Goal: Complete application form

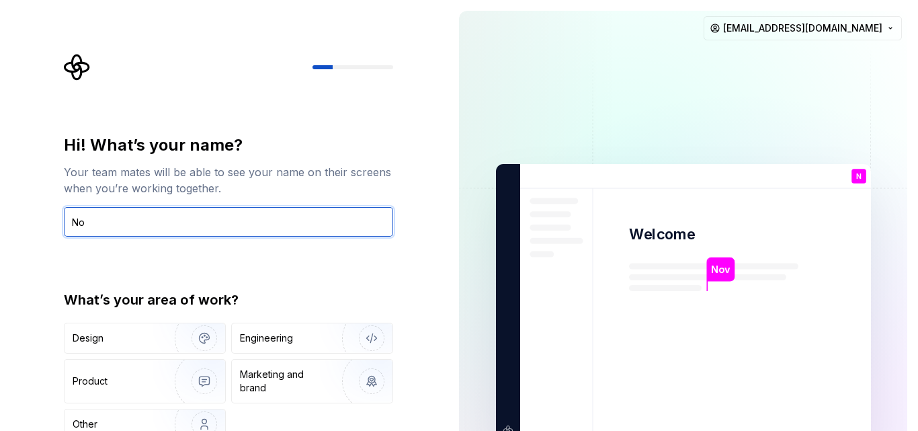
type input "N"
type input "Novita"
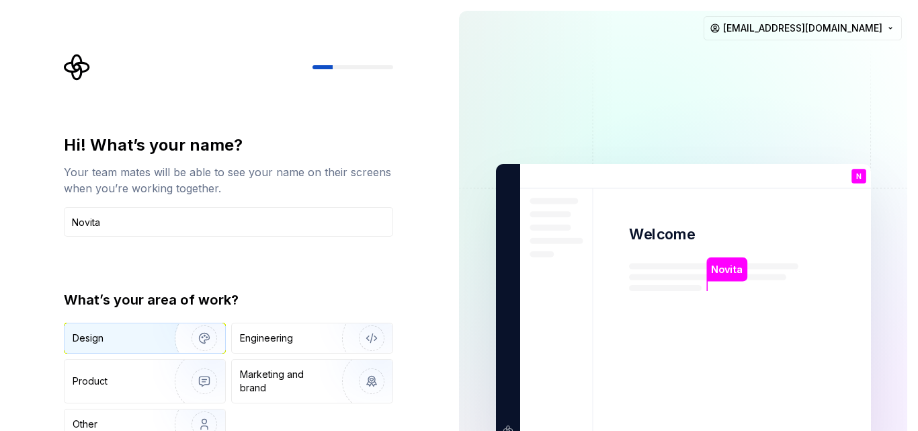
click at [92, 345] on div "Design" at bounding box center [144, 338] width 161 height 30
drag, startPoint x: 917, startPoint y: 42, endPoint x: 917, endPoint y: 108, distance: 66.5
click at [917, 108] on div "Novita Welcome N You T B +3 Thomas Brooke Jamie novitaav2@gmail.com" at bounding box center [683, 303] width 470 height 606
drag, startPoint x: 498, startPoint y: 256, endPoint x: 496, endPoint y: 166, distance: 90.0
click at [496, 166] on img at bounding box center [683, 303] width 544 height 635
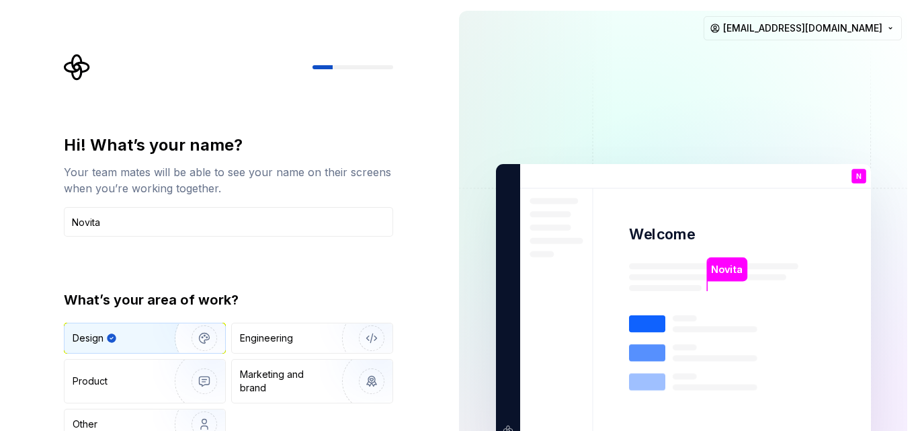
drag, startPoint x: 917, startPoint y: 87, endPoint x: 832, endPoint y: 1, distance: 120.7
click at [914, 143] on div "Novita Welcome N You T B +3 Thomas Brooke Jamie novitaav2@gmail.com" at bounding box center [683, 303] width 470 height 606
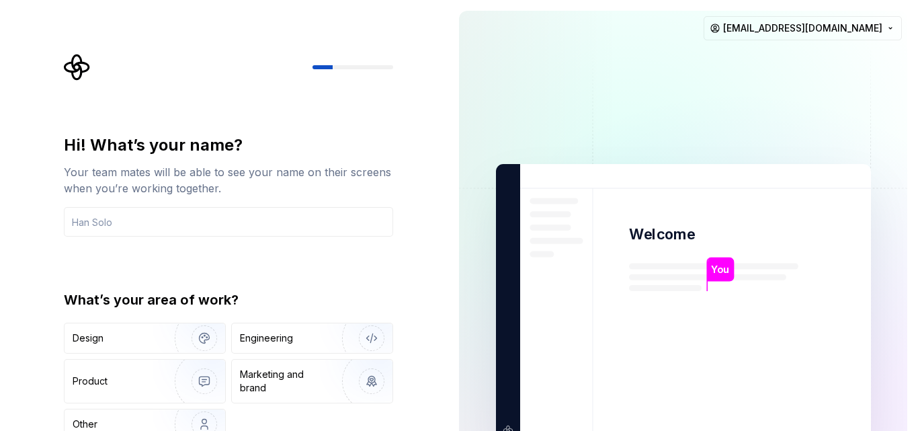
drag, startPoint x: 916, startPoint y: 216, endPoint x: 916, endPoint y: 333, distance: 116.2
click at [917, 332] on div "You Welcome You T B +3 [PERSON_NAME] [PERSON_NAME] [EMAIL_ADDRESS][DOMAIN_NAME]" at bounding box center [683, 303] width 470 height 606
drag, startPoint x: 917, startPoint y: 360, endPoint x: 917, endPoint y: 375, distance: 14.8
click at [917, 375] on div "You Welcome You T B +3 [PERSON_NAME] [PERSON_NAME] [EMAIL_ADDRESS][DOMAIN_NAME]" at bounding box center [683, 303] width 470 height 606
click at [110, 216] on input "text" at bounding box center [228, 222] width 329 height 30
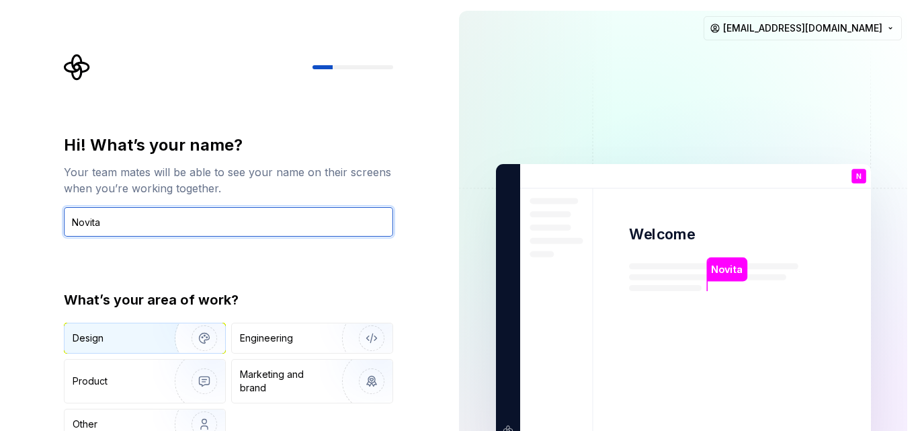
type input "Novita"
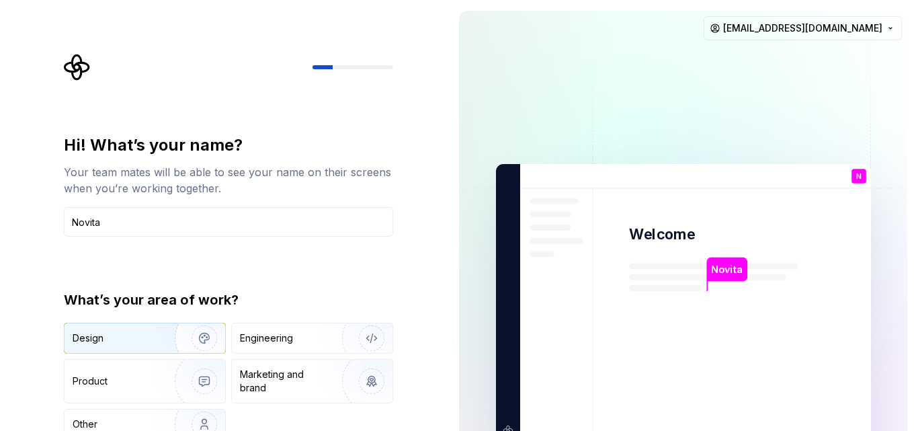
click at [128, 345] on div "Design" at bounding box center [144, 338] width 161 height 30
click at [911, 409] on div "Novita Welcome N You T B +3 Thomas Brooke Jamie novitaav2@gmail.com" at bounding box center [683, 303] width 470 height 606
drag, startPoint x: 917, startPoint y: 395, endPoint x: 913, endPoint y: 377, distance: 18.6
click at [916, 421] on div "You Welcome You T B +3 [PERSON_NAME] [PERSON_NAME] [EMAIL_ADDRESS][DOMAIN_NAME]" at bounding box center [683, 303] width 470 height 606
drag, startPoint x: 913, startPoint y: 377, endPoint x: 904, endPoint y: 394, distance: 19.2
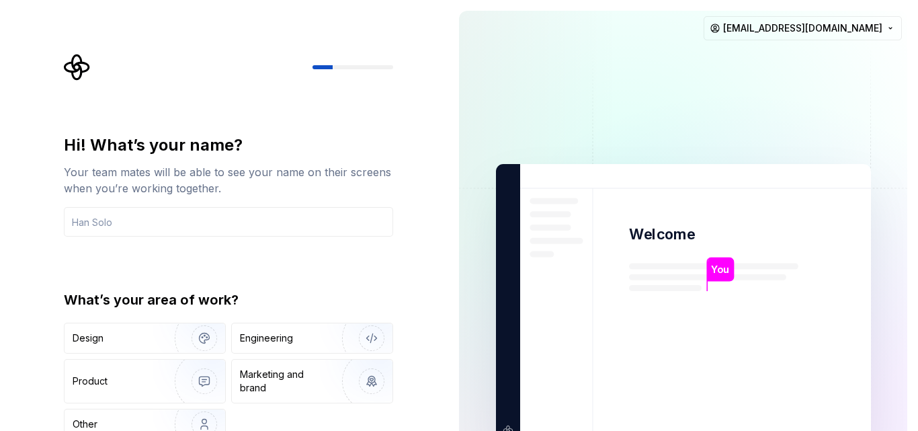
click at [913, 413] on div "You Welcome You T B +3 Thomas Brooke Jamie novitaav2@gmail.com" at bounding box center [683, 303] width 470 height 606
click at [218, 226] on input "text" at bounding box center [228, 222] width 329 height 30
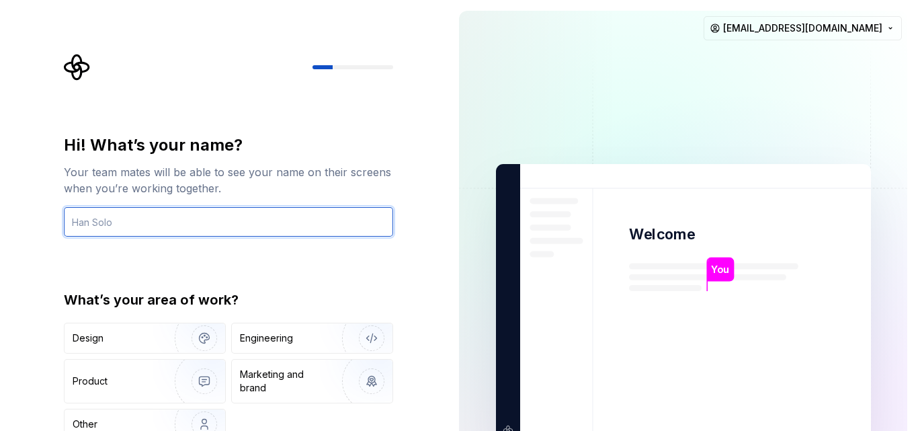
type input "Novita"
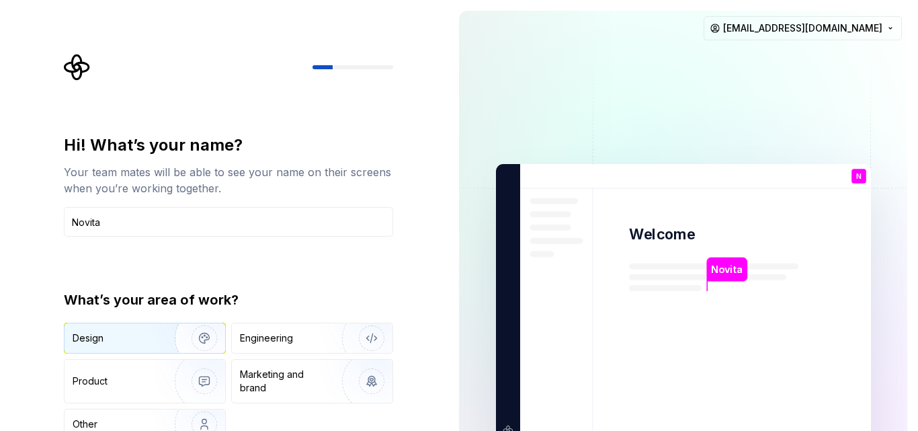
click at [154, 339] on img "button" at bounding box center [195, 338] width 86 height 90
click at [640, 357] on rect at bounding box center [647, 352] width 36 height 17
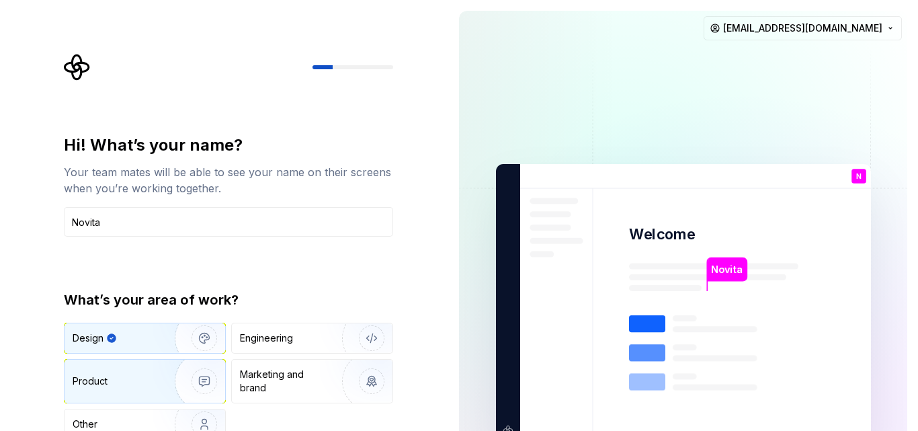
click at [188, 371] on img "button" at bounding box center [195, 381] width 86 height 90
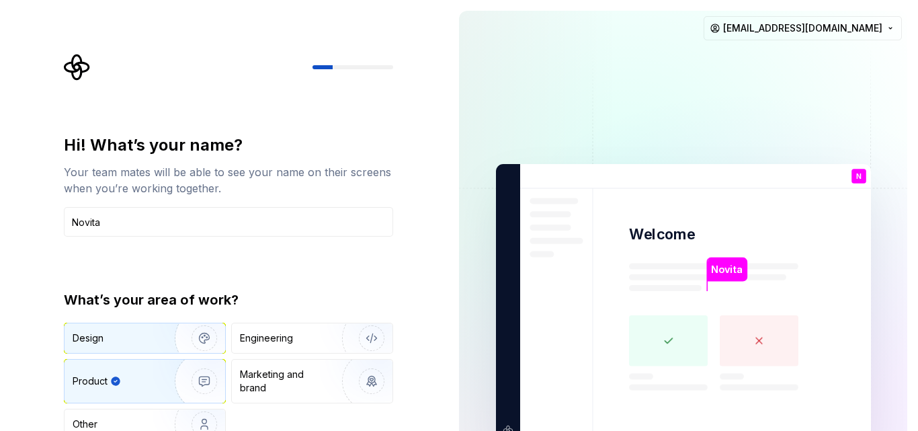
click at [183, 332] on img "button" at bounding box center [195, 338] width 86 height 90
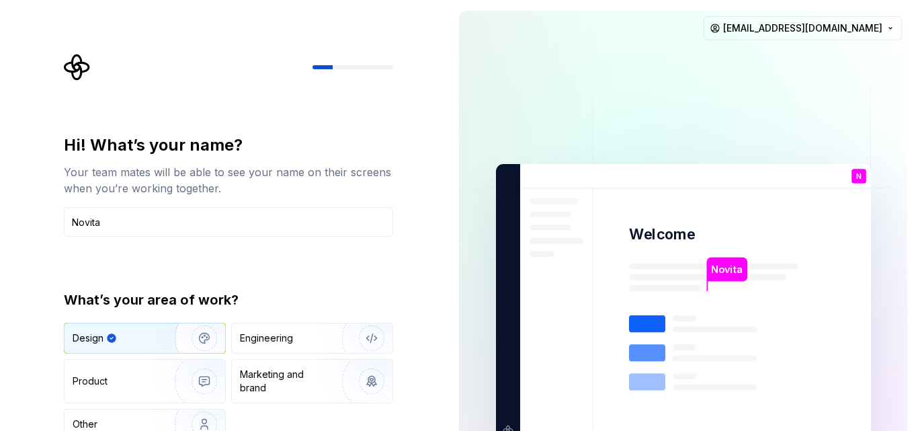
drag, startPoint x: 917, startPoint y: 333, endPoint x: 915, endPoint y: 372, distance: 39.0
click at [915, 372] on div "Novita Welcome N You T B +3 Thomas Brooke Jamie novitaav2@gmail.com" at bounding box center [683, 303] width 470 height 606
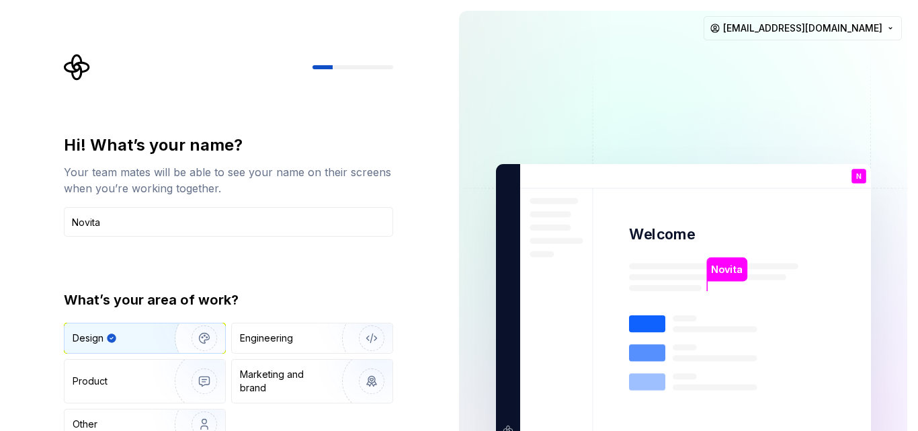
drag, startPoint x: 908, startPoint y: 400, endPoint x: 917, endPoint y: 334, distance: 67.1
click at [917, 334] on div "Novita Welcome N You T B +3 Thomas Brooke Jamie novitaav2@gmail.com" at bounding box center [683, 303] width 470 height 606
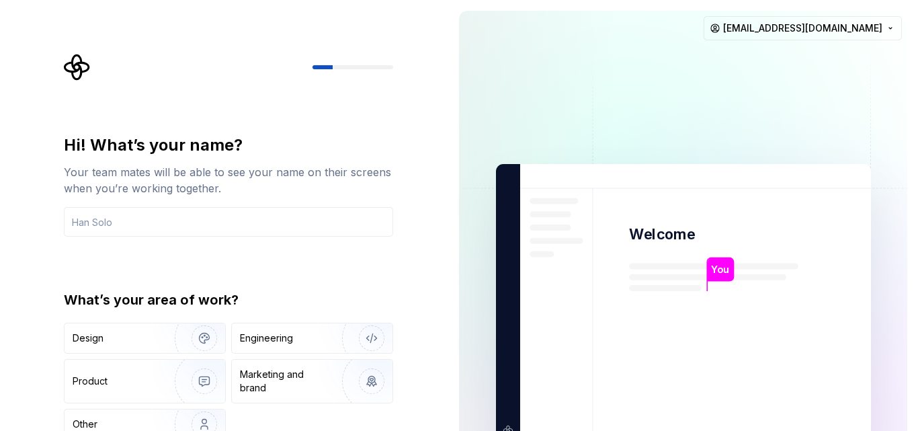
drag, startPoint x: 915, startPoint y: 225, endPoint x: 917, endPoint y: 324, distance: 98.8
click at [917, 324] on div "You Welcome You T B +3 [PERSON_NAME] [PERSON_NAME] [EMAIL_ADDRESS][DOMAIN_NAME]" at bounding box center [683, 303] width 470 height 606
drag, startPoint x: 913, startPoint y: 252, endPoint x: 915, endPoint y: 336, distance: 84.0
click at [916, 340] on div "You Welcome You T B +3 [PERSON_NAME] [PERSON_NAME] [EMAIL_ADDRESS][DOMAIN_NAME]" at bounding box center [683, 303] width 470 height 606
drag, startPoint x: 915, startPoint y: 328, endPoint x: 914, endPoint y: 208, distance: 120.3
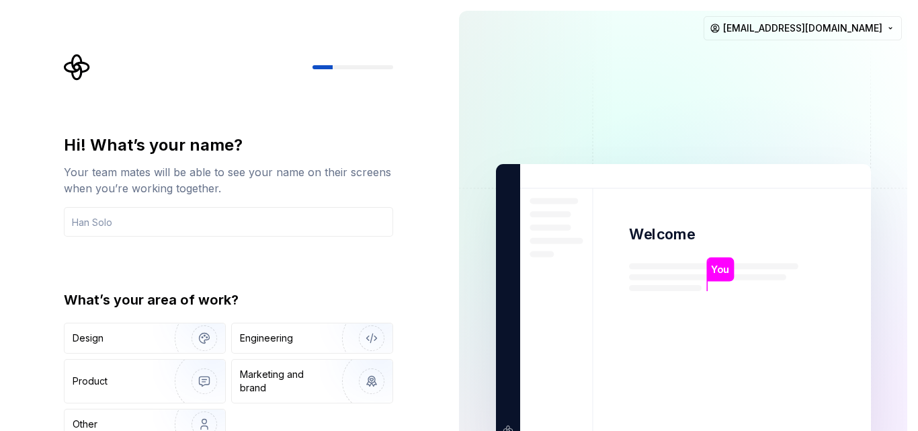
click at [914, 208] on div "You Welcome You T B +3 [PERSON_NAME] [PERSON_NAME] [EMAIL_ADDRESS][DOMAIN_NAME]" at bounding box center [683, 303] width 470 height 606
click at [805, 27] on html "Hi! What’s your name? Your team mates will be able to see your name on their sc…" at bounding box center [459, 215] width 918 height 431
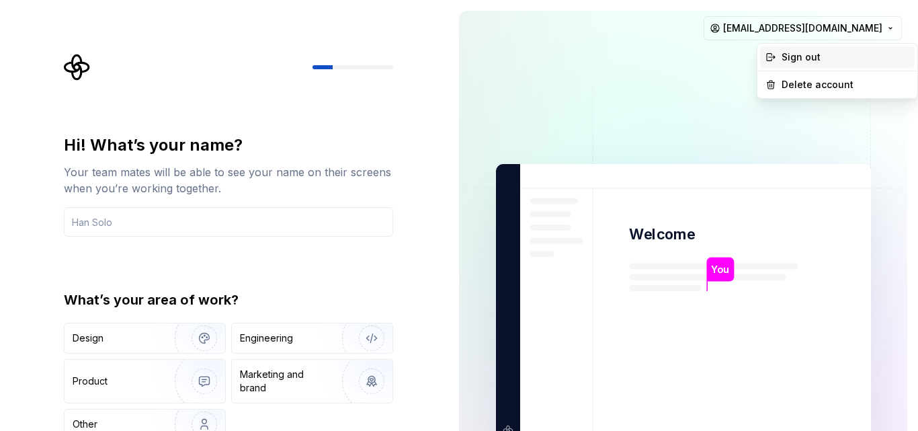
click at [811, 56] on div "Sign out" at bounding box center [845, 56] width 128 height 13
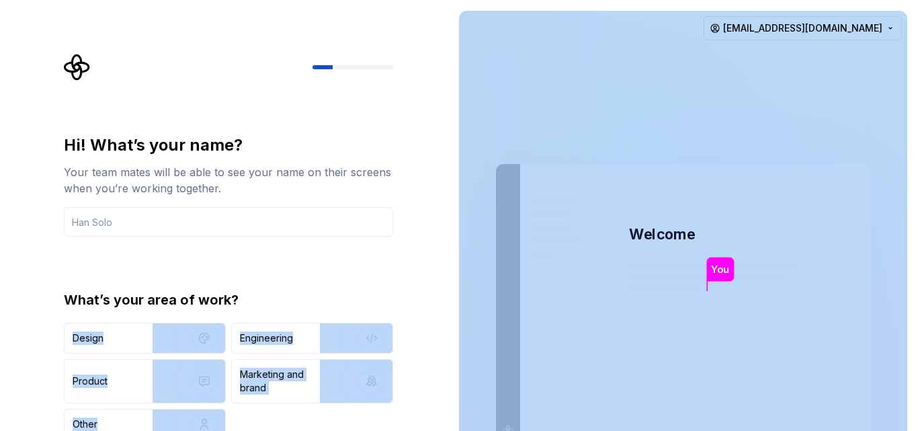
drag, startPoint x: 438, startPoint y: 314, endPoint x: 468, endPoint y: 221, distance: 97.9
click at [468, 221] on div "Hi! What’s your name? Your team mates will be able to see your name on their sc…" at bounding box center [459, 303] width 918 height 606
click at [445, 329] on div "Hi! What’s your name? Your team mates will be able to see your name on their sc…" at bounding box center [224, 303] width 448 height 606
